Goal: Task Accomplishment & Management: Use online tool/utility

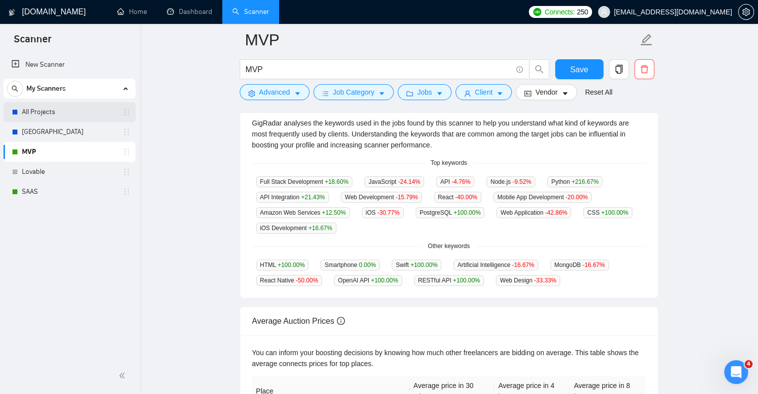
click at [63, 119] on link "All Projects" at bounding box center [69, 112] width 95 height 20
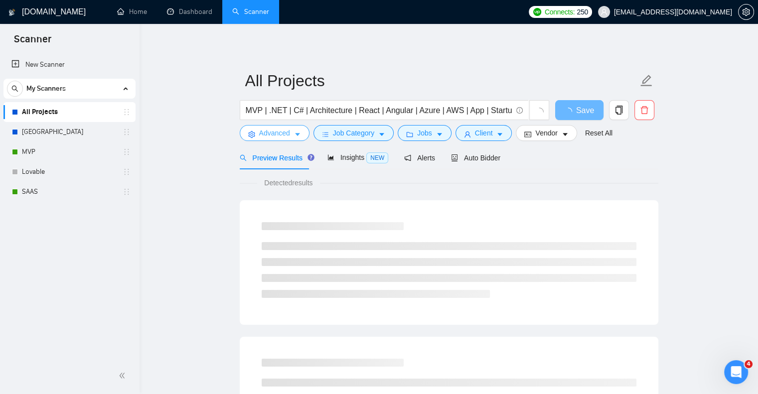
click at [299, 133] on icon "caret-down" at bounding box center [297, 134] width 7 height 7
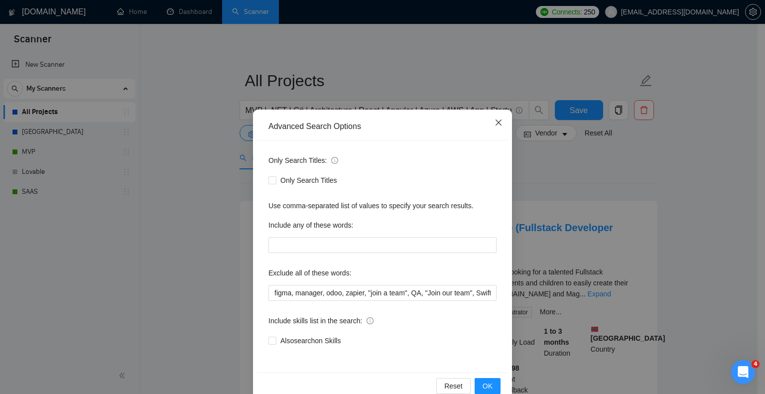
click at [496, 123] on icon "close" at bounding box center [499, 123] width 6 height 6
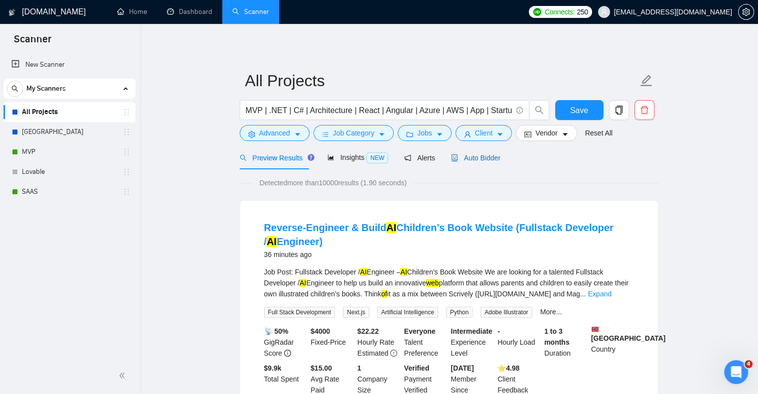
click at [469, 159] on span "Auto Bidder" at bounding box center [475, 158] width 49 height 8
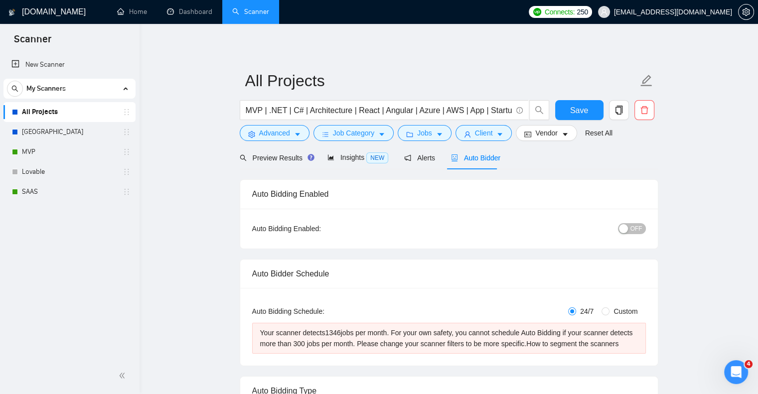
radio input "false"
radio input "true"
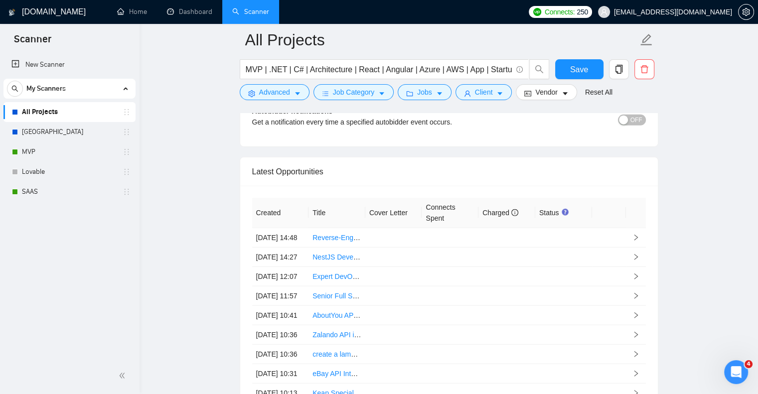
scroll to position [2530, 0]
